Goal: Information Seeking & Learning: Learn about a topic

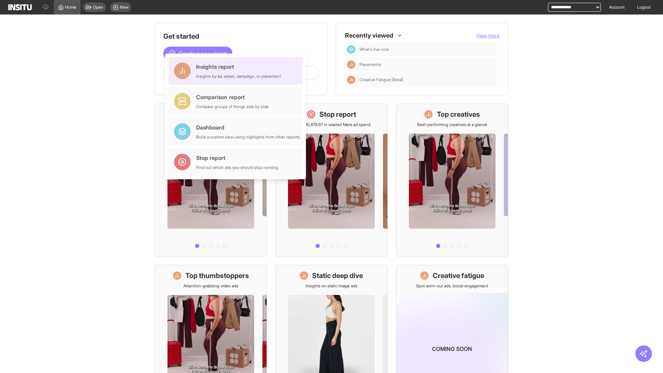
click at [237, 71] on div "Insights report Insights by ad, adset, campaign, or placement" at bounding box center [238, 70] width 85 height 17
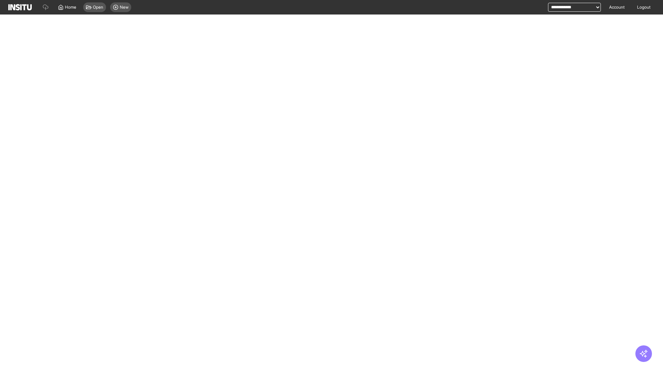
select select "**"
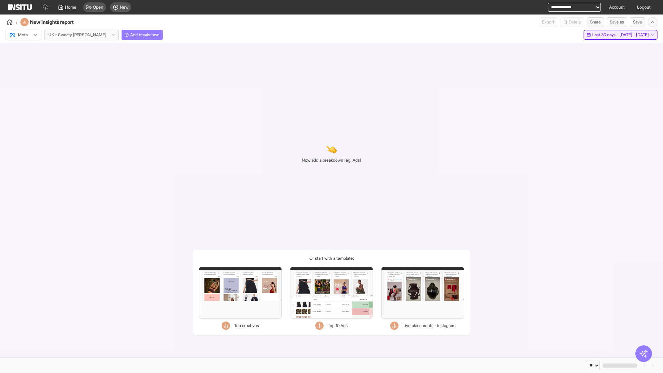
click at [604, 35] on span "Last 30 days - [DATE] - [DATE]" at bounding box center [620, 35] width 57 height 6
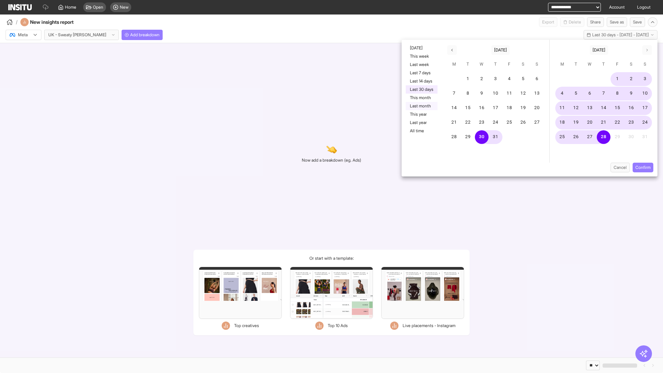
click at [421, 106] on button "Last month" at bounding box center [421, 106] width 32 height 8
